Goal: Information Seeking & Learning: Learn about a topic

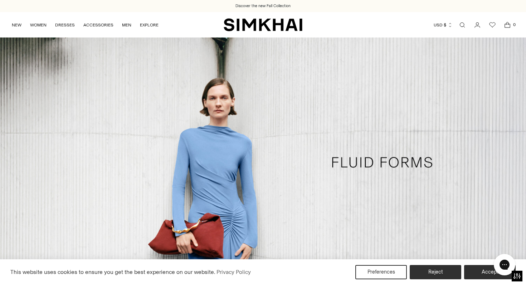
click at [460, 25] on link "Open search modal" at bounding box center [462, 25] width 14 height 14
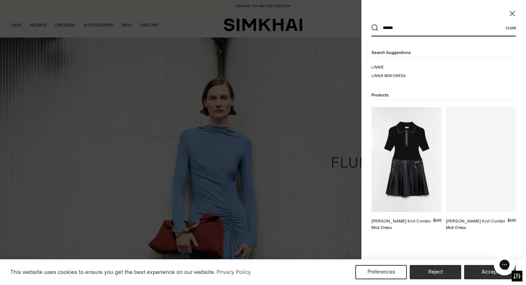
type input "******"
click at [371, 24] on button "Search" at bounding box center [374, 27] width 7 height 7
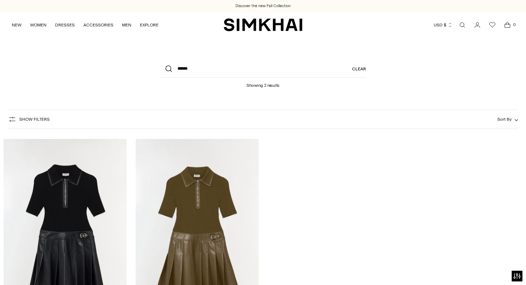
click at [0, 0] on img "Linnie Knit Combo Midi Dress" at bounding box center [0, 0] width 0 height 0
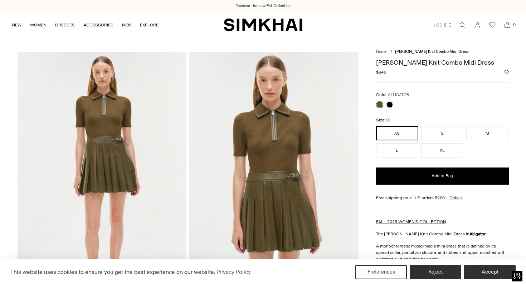
click at [137, 154] on img at bounding box center [102, 179] width 169 height 254
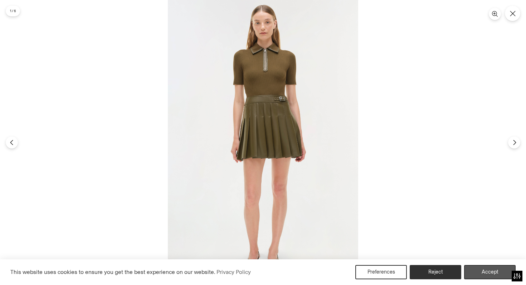
click at [484, 271] on button "Accept" at bounding box center [490, 272] width 52 height 14
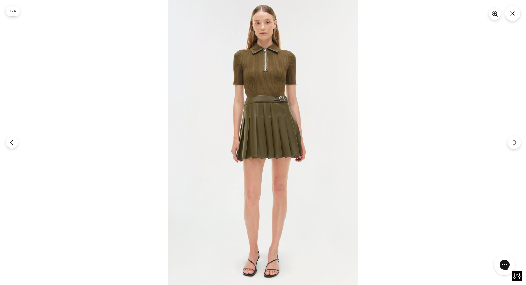
click at [517, 146] on button "Next" at bounding box center [513, 142] width 13 height 13
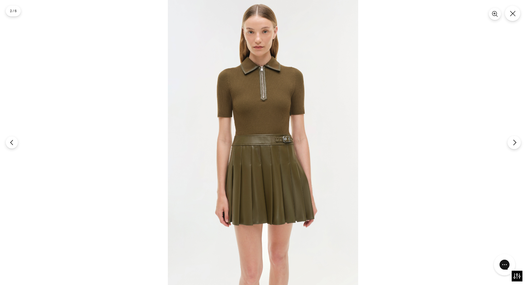
click at [517, 146] on icon "Next" at bounding box center [514, 142] width 6 height 6
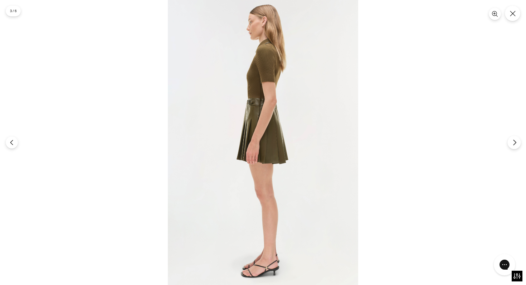
click at [517, 146] on icon "Next" at bounding box center [514, 142] width 6 height 6
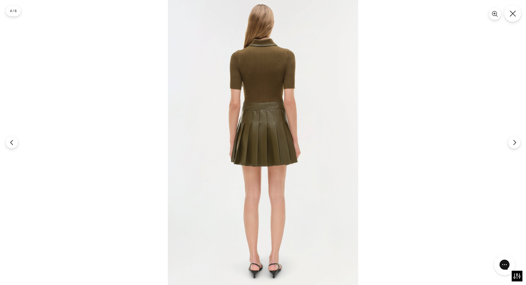
click at [510, 13] on icon "Close" at bounding box center [512, 13] width 6 height 6
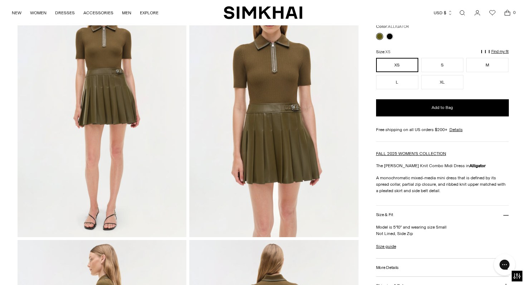
scroll to position [87, 0]
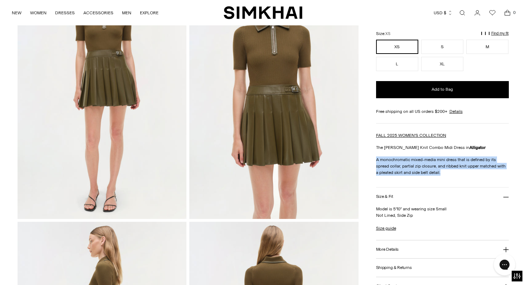
drag, startPoint x: 437, startPoint y: 173, endPoint x: 369, endPoint y: 161, distance: 69.4
copy p "A monochromatic mixed-media mini dress that is defined by its spread collar, pa…"
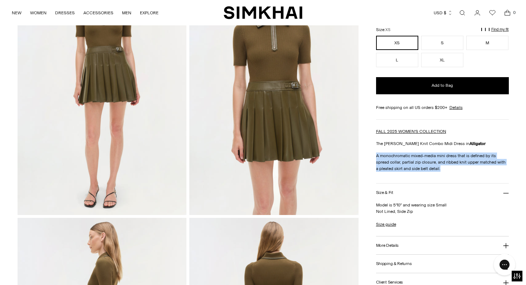
scroll to position [93, 0]
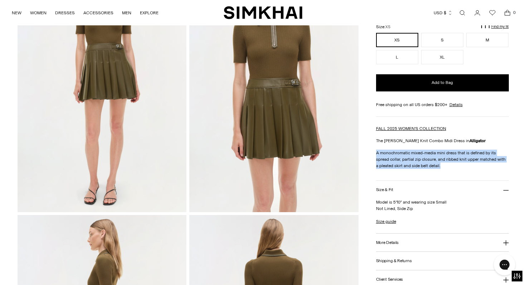
click at [391, 242] on h3 "More Details" at bounding box center [387, 243] width 23 height 5
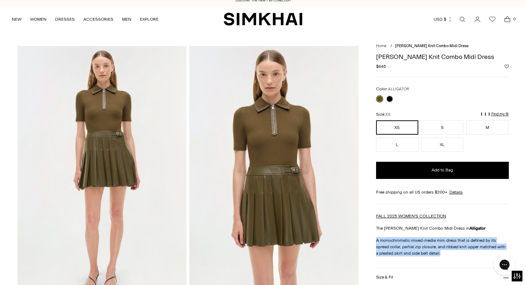
scroll to position [5, 0]
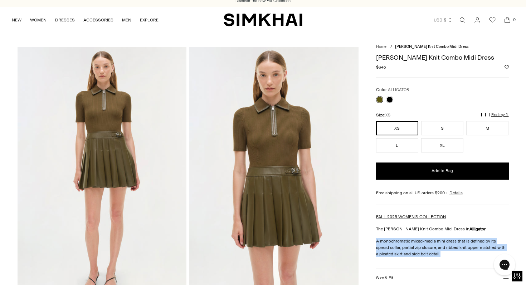
click at [464, 20] on link "Open search modal" at bounding box center [462, 20] width 14 height 14
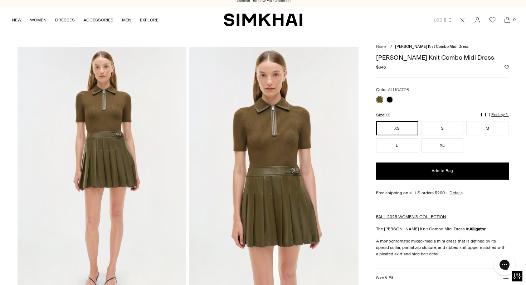
scroll to position [0, 0]
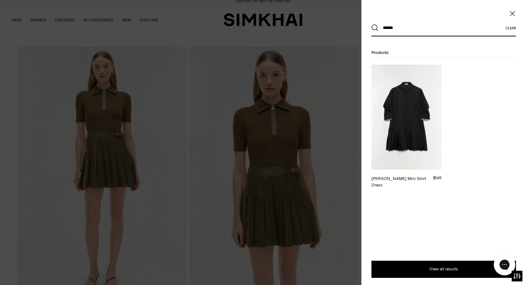
type input "******"
click at [416, 127] on img at bounding box center [406, 117] width 70 height 105
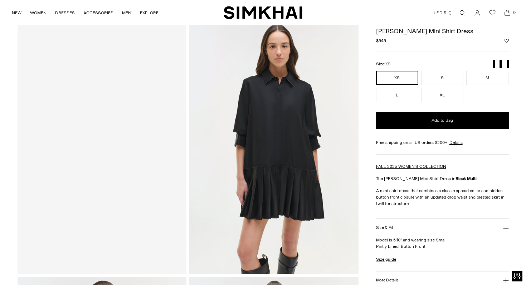
scroll to position [46, 0]
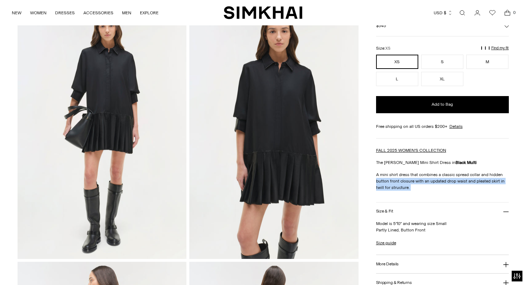
drag, startPoint x: 412, startPoint y: 192, endPoint x: 374, endPoint y: 178, distance: 40.5
click at [437, 198] on div "**********" at bounding box center [442, 203] width 133 height 389
drag, startPoint x: 425, startPoint y: 196, endPoint x: 375, endPoint y: 175, distance: 53.7
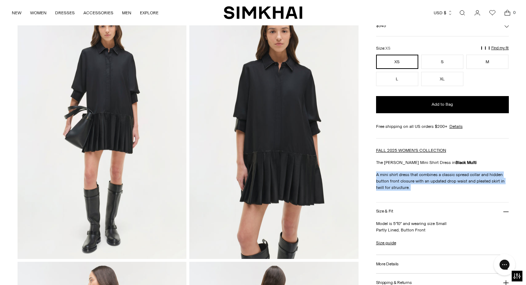
copy div "A mini shirt dress that combines a classic spread collar and hidden button fron…"
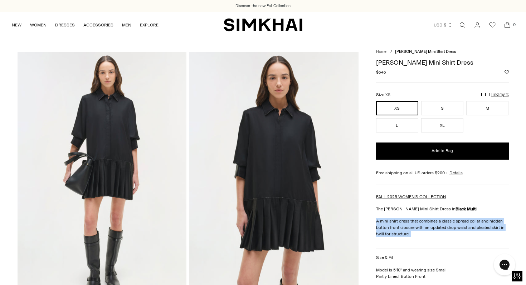
click at [460, 28] on link "Open search modal" at bounding box center [462, 25] width 14 height 14
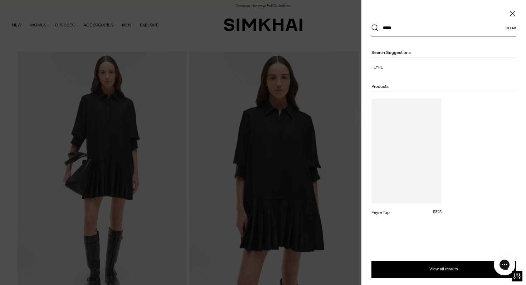
type input "*****"
click at [371, 24] on button "Search" at bounding box center [374, 27] width 7 height 7
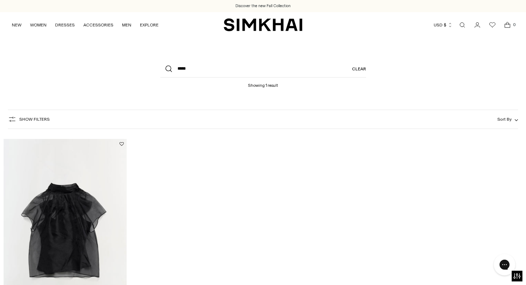
click at [0, 0] on img "Feyre Top" at bounding box center [0, 0] width 0 height 0
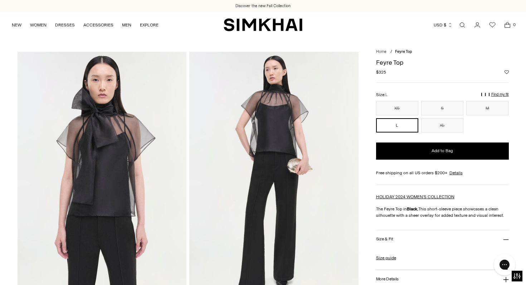
click at [382, 59] on h1 "Feyre Top" at bounding box center [442, 62] width 133 height 6
copy div "Feyre Top"
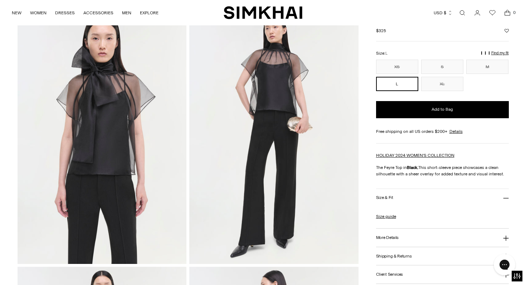
drag, startPoint x: 420, startPoint y: 167, endPoint x: 510, endPoint y: 173, distance: 90.7
copy p "This short-sleeve piece showcases a clean silhouette with a sheer overlay for a…"
click at [465, 11] on link "Open search modal" at bounding box center [462, 13] width 14 height 14
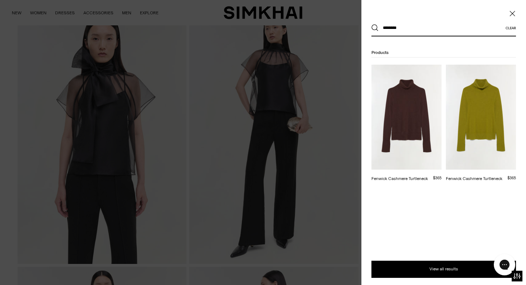
type input "*******"
click at [422, 129] on img at bounding box center [406, 117] width 70 height 105
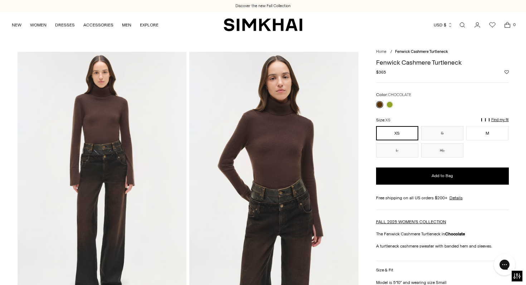
click at [421, 60] on h1 "Fenwick Cashmere Turtleneck" at bounding box center [442, 62] width 133 height 6
copy div "Fenwick Cashmere Turtleneck"
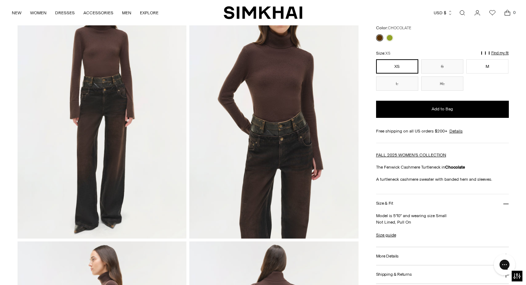
scroll to position [69, 0]
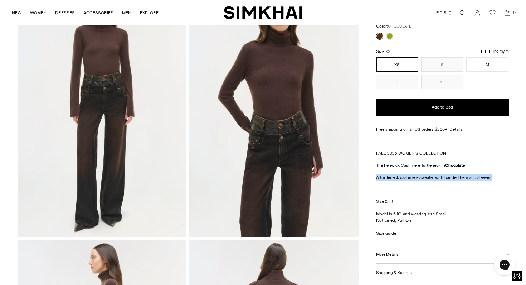
drag, startPoint x: 500, startPoint y: 180, endPoint x: 377, endPoint y: 178, distance: 123.4
click at [377, 178] on p "A turtleneck cashmere sweater with banded hem and sleeves." at bounding box center [442, 178] width 133 height 6
copy p "A turtleneck cashmere sweater with banded hem and sleeves."
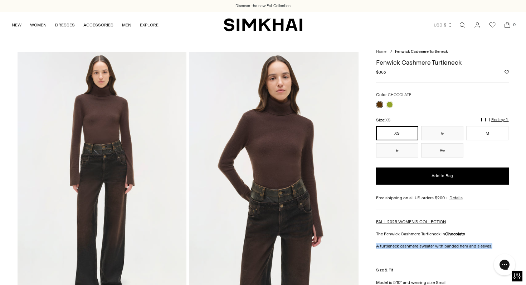
click at [126, 178] on img at bounding box center [102, 179] width 169 height 254
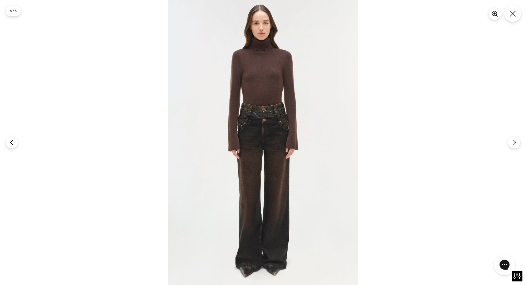
click at [517, 10] on button "Close" at bounding box center [512, 13] width 17 height 17
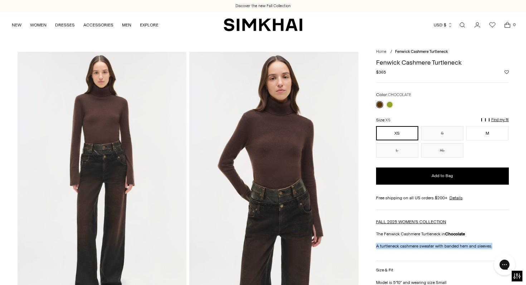
click at [462, 24] on link "Open search modal" at bounding box center [462, 25] width 14 height 14
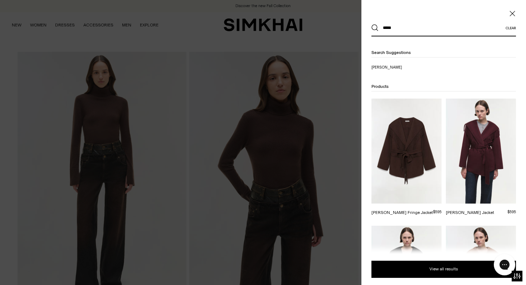
type input "*****"
click at [398, 155] on img at bounding box center [406, 151] width 70 height 105
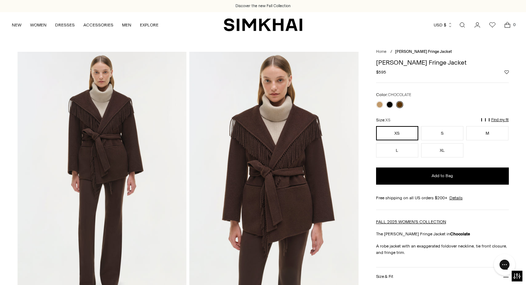
click at [425, 62] on h1 "[PERSON_NAME] Fringe Jacket" at bounding box center [442, 62] width 133 height 6
copy div "[PERSON_NAME] Fringe Jacket"
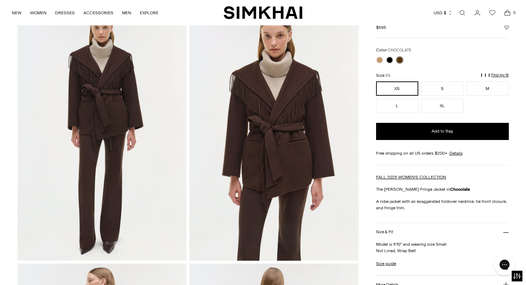
scroll to position [83, 0]
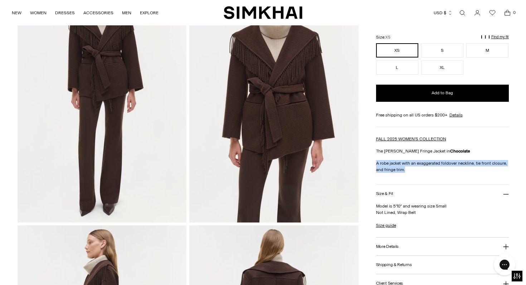
drag, startPoint x: 411, startPoint y: 171, endPoint x: 372, endPoint y: 164, distance: 39.6
copy p "A robe jacket with an exaggerated foldover neckline, tie front closure, and fri…"
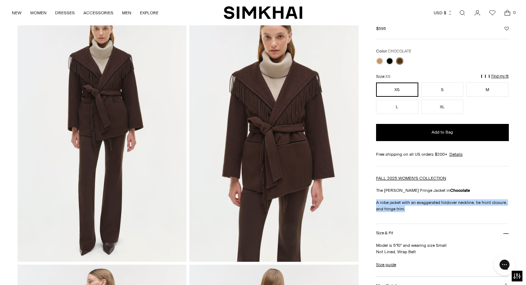
scroll to position [0, 0]
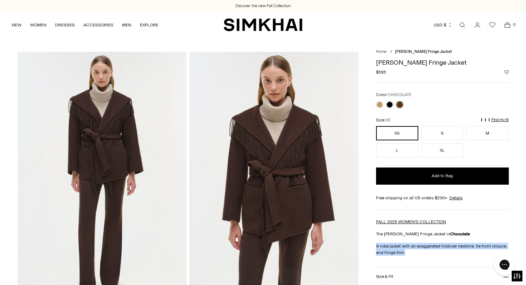
click at [123, 155] on img at bounding box center [102, 179] width 169 height 254
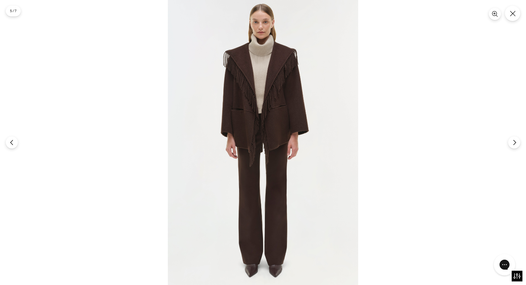
click at [332, 256] on img at bounding box center [263, 142] width 190 height 285
